Goal: Information Seeking & Learning: Learn about a topic

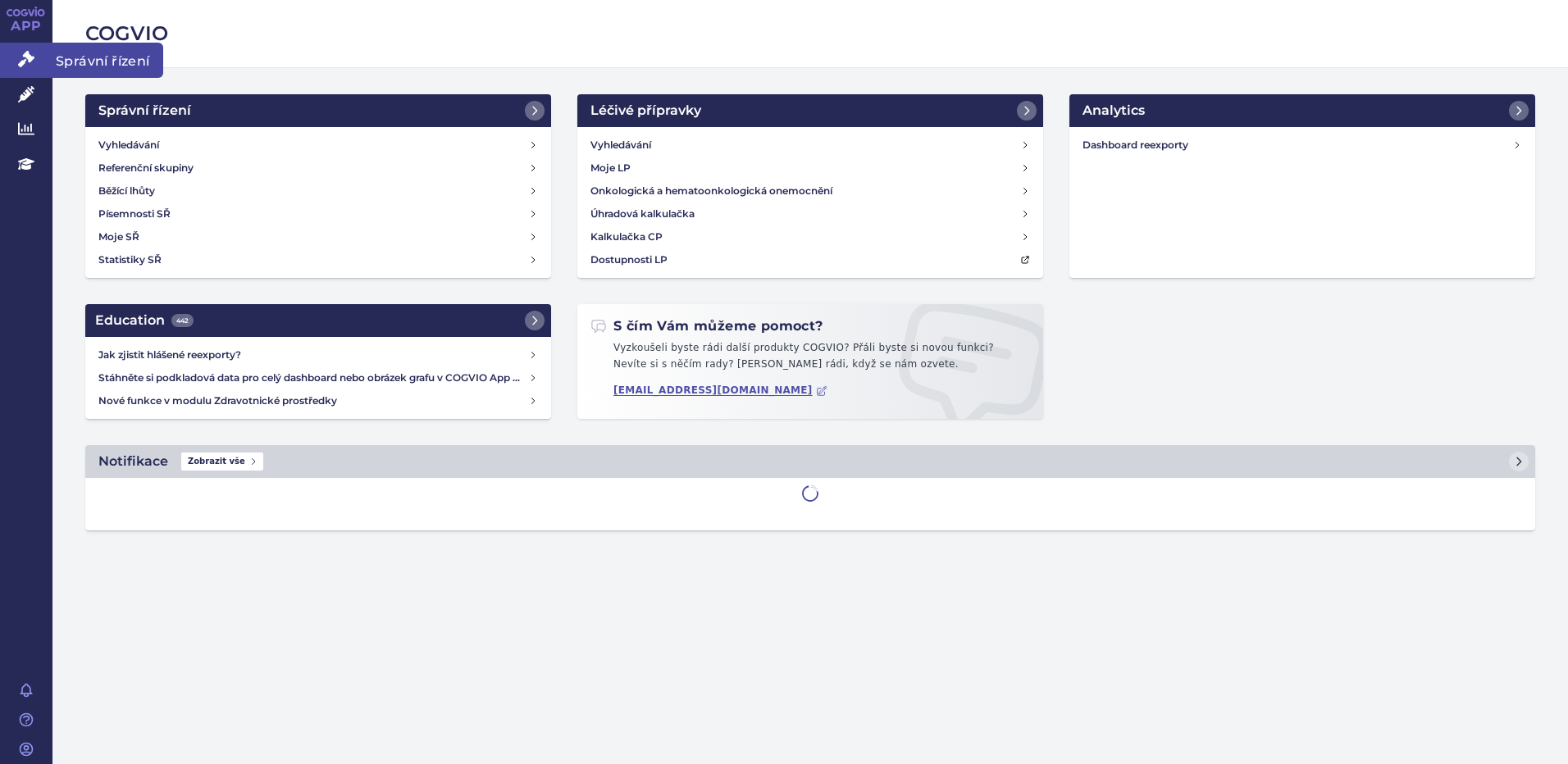
click at [19, 59] on icon at bounding box center [26, 59] width 17 height 17
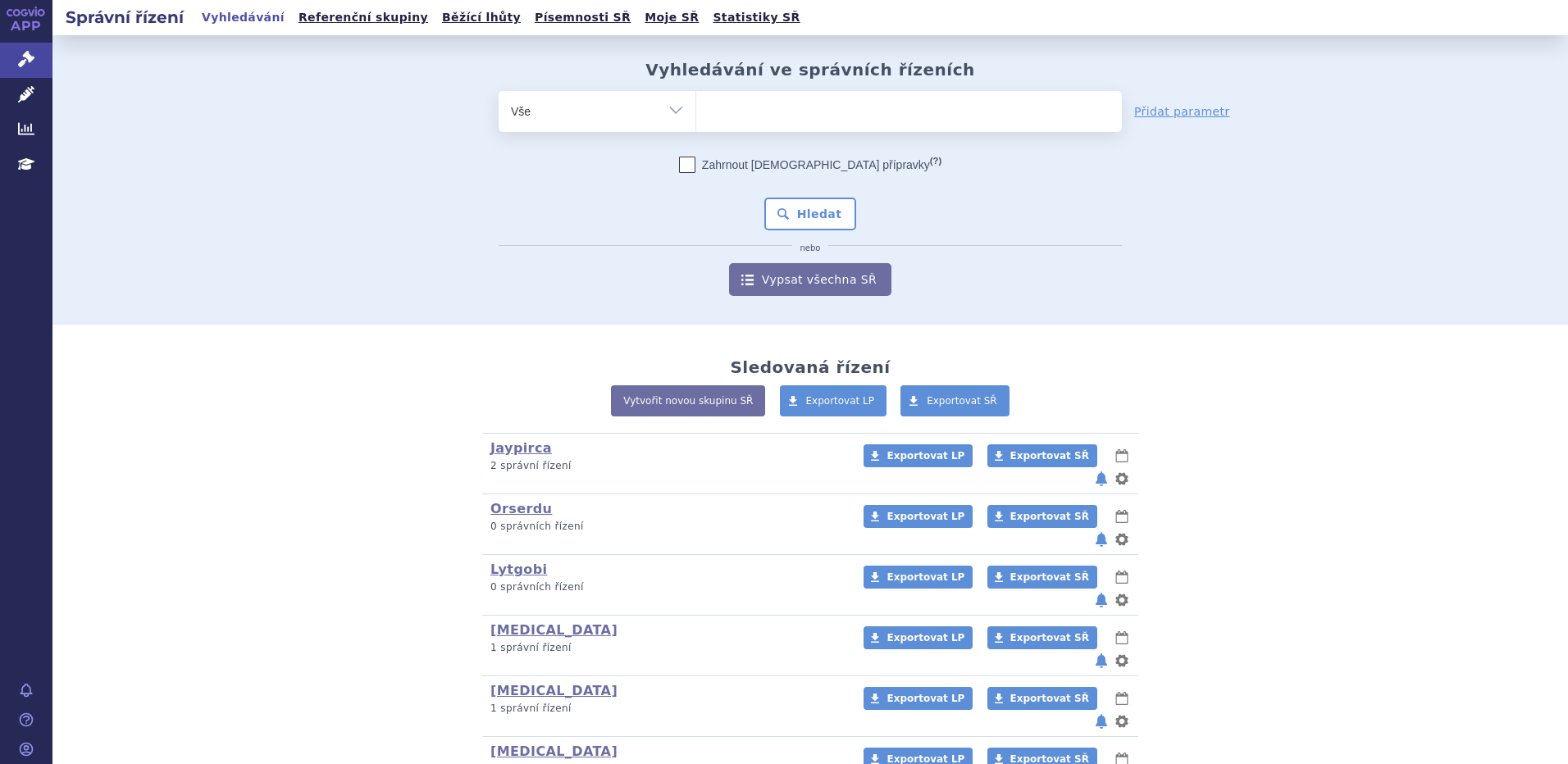
scroll to position [219, 0]
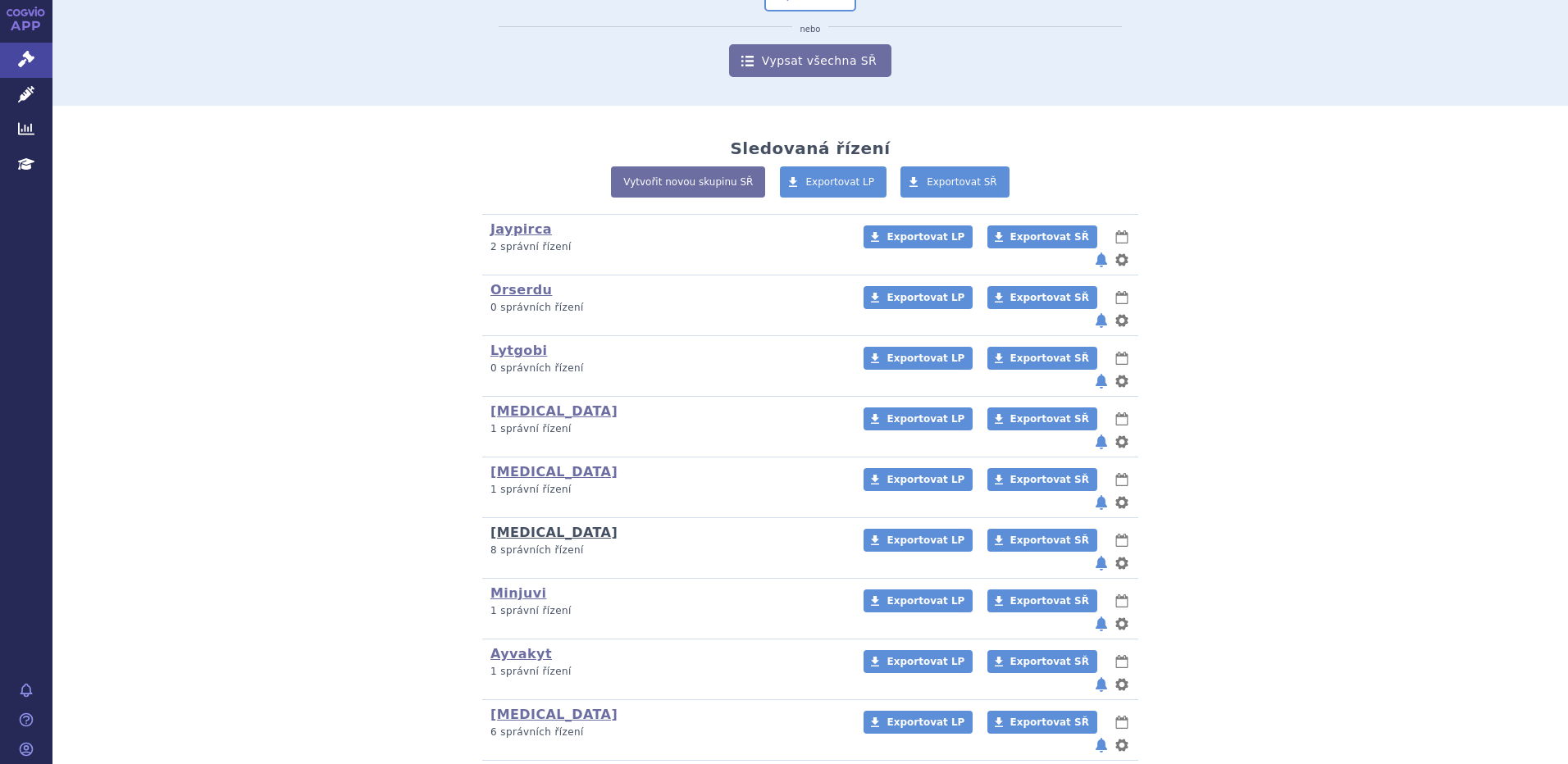
click at [507, 525] on link "[MEDICAL_DATA]" at bounding box center [554, 532] width 127 height 16
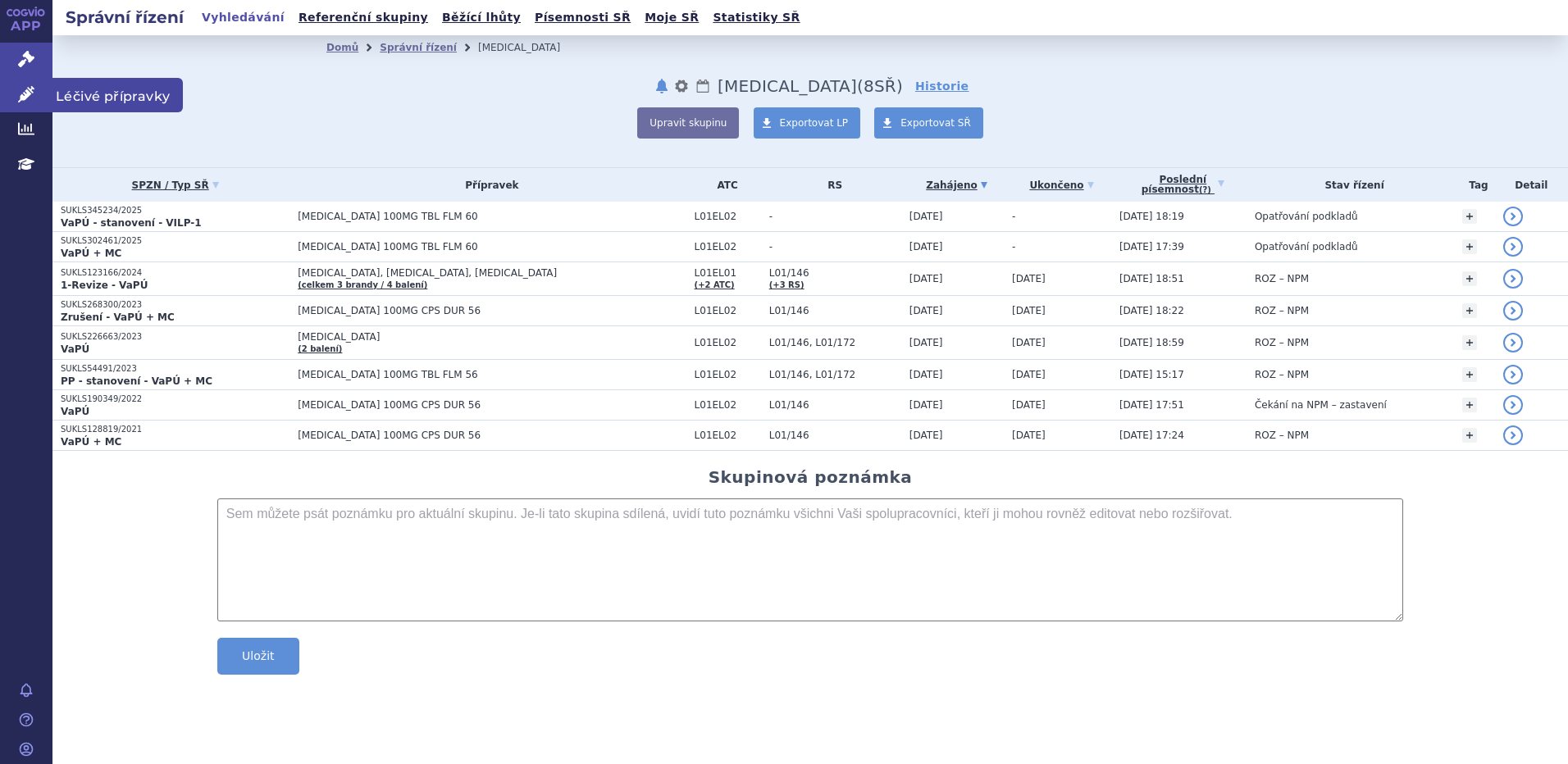
click at [37, 97] on link "Léčivé přípravky" at bounding box center [26, 94] width 52 height 35
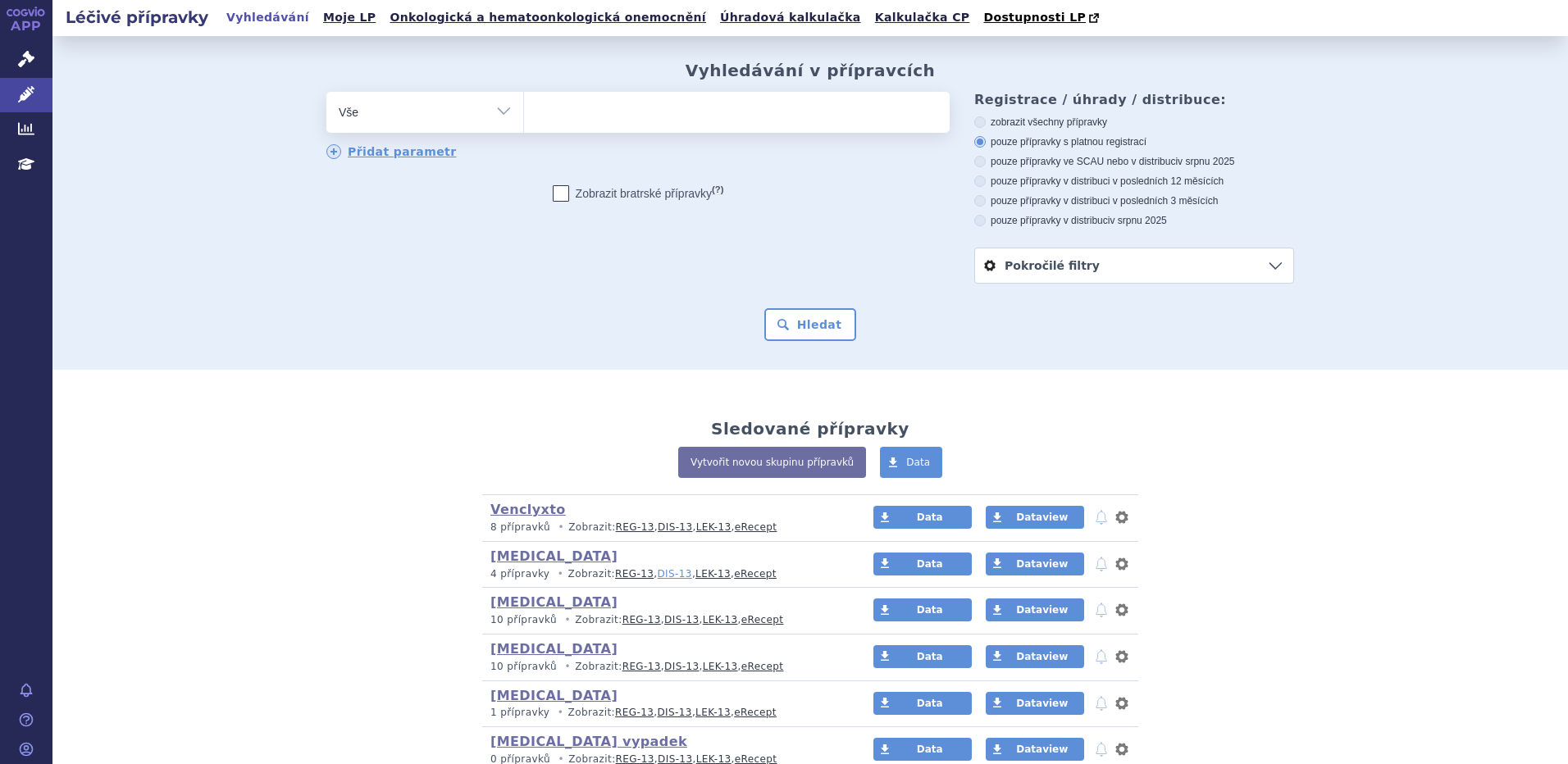
click at [657, 575] on link "DIS-13" at bounding box center [673, 574] width 35 height 11
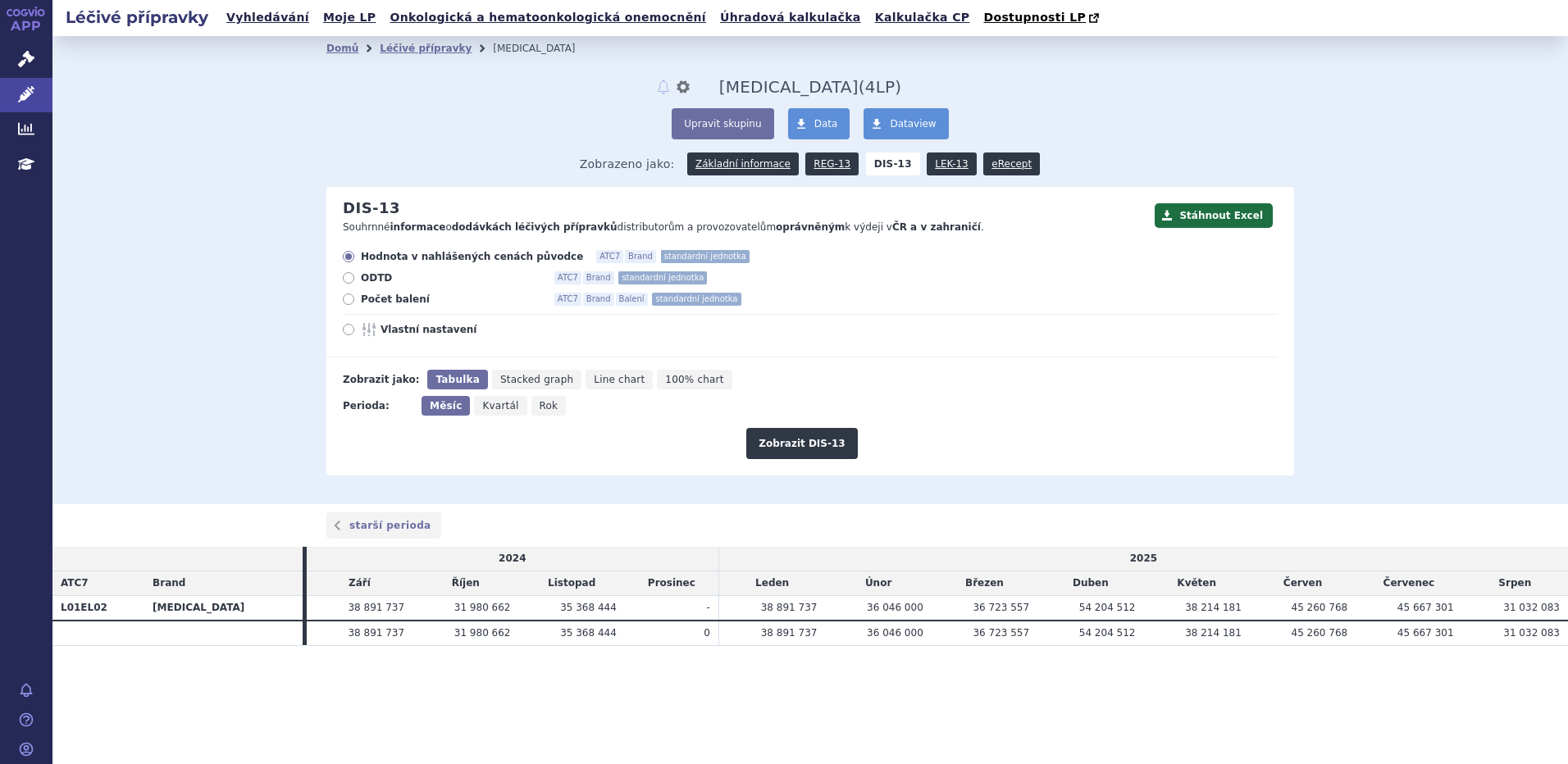
click at [347, 304] on icon at bounding box center [348, 299] width 11 height 11
click at [347, 304] on input "Počet balení ATC7 Brand Balení standardní jednotka" at bounding box center [349, 301] width 10 height 10
radio input "true"
click at [773, 453] on button "Zobrazit DIS-13" at bounding box center [801, 443] width 111 height 31
